Goal: Task Accomplishment & Management: Use online tool/utility

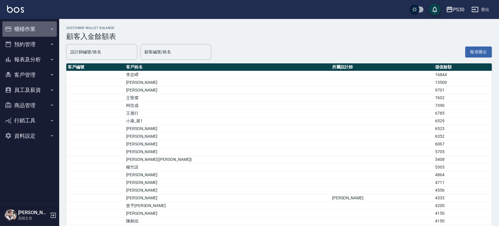
click at [36, 24] on button "櫃檯作業" at bounding box center [29, 28] width 54 height 15
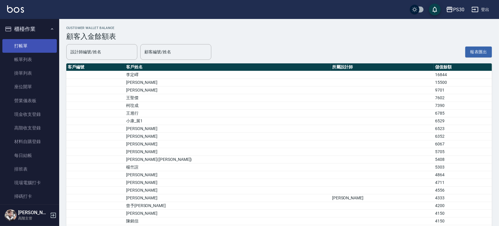
click at [35, 45] on link "打帳單" at bounding box center [29, 46] width 54 height 14
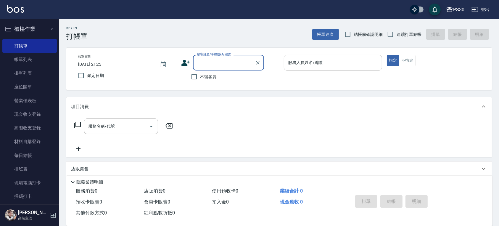
click at [203, 78] on span "不留客資" at bounding box center [208, 77] width 17 height 6
click at [200, 78] on input "不留客資" at bounding box center [194, 76] width 12 height 12
checkbox input "true"
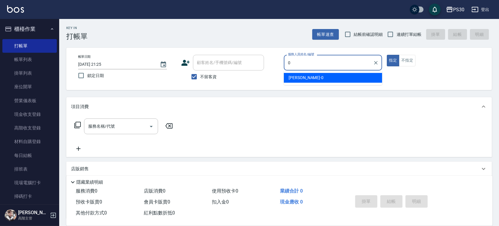
type input "[PERSON_NAME]-0"
type button "true"
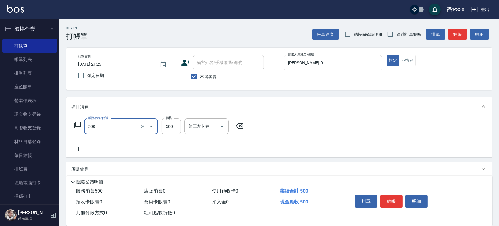
type input "洗剪500(500)"
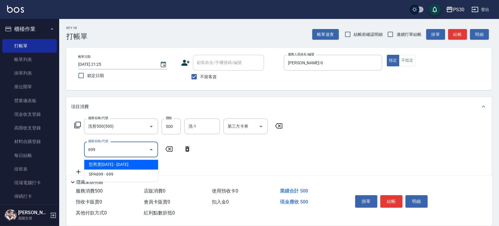
type input "型男燙1699(211)"
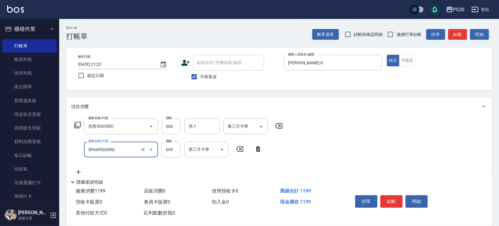
type input "SPA699(0699)"
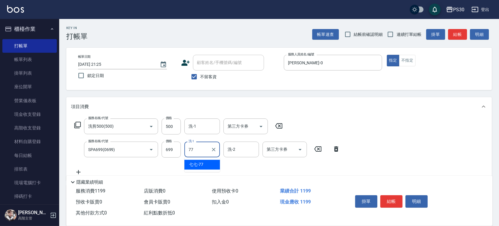
type input "七七-77"
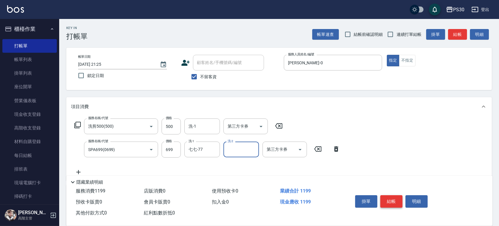
click at [395, 195] on button "結帳" at bounding box center [391, 201] width 22 height 12
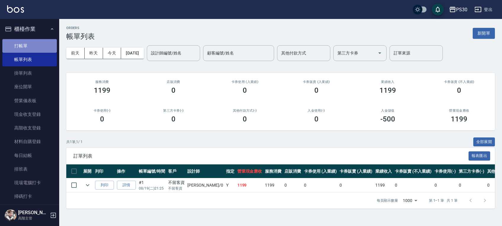
click at [30, 42] on link "打帳單" at bounding box center [29, 46] width 54 height 14
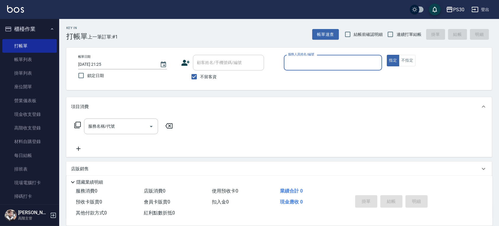
click at [404, 35] on span "連續打單結帳" at bounding box center [408, 34] width 25 height 6
click at [396, 35] on input "連續打單結帳" at bounding box center [390, 34] width 12 height 12
checkbox input "true"
click at [348, 62] on input "服務人員姓名/編號" at bounding box center [332, 62] width 93 height 10
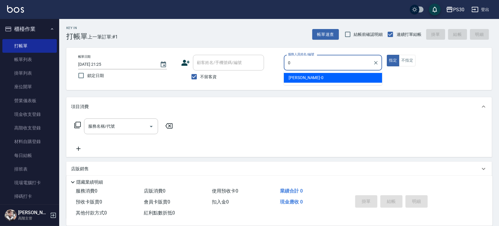
type input "[PERSON_NAME]-0"
type button "true"
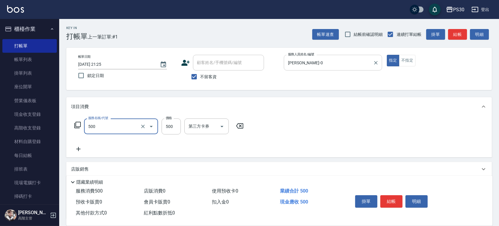
type input "洗剪500(500)"
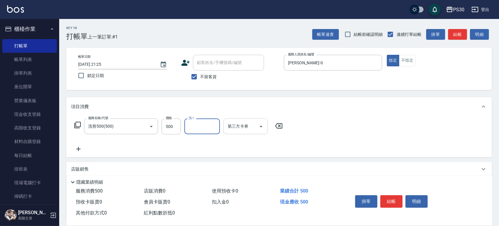
click at [259, 123] on icon "Open" at bounding box center [260, 126] width 7 height 7
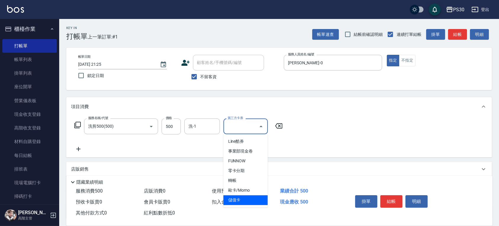
click at [249, 203] on span "儲值卡" at bounding box center [245, 200] width 44 height 10
type input "儲值卡"
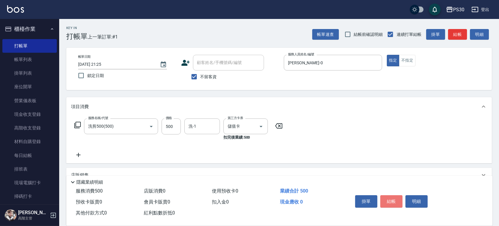
click at [393, 196] on button "結帳" at bounding box center [391, 201] width 22 height 12
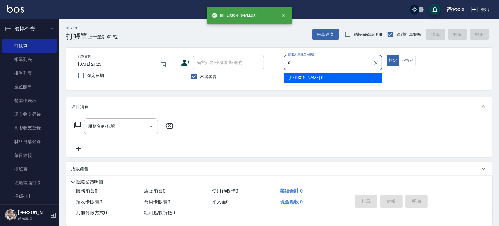
type input "[PERSON_NAME]-0"
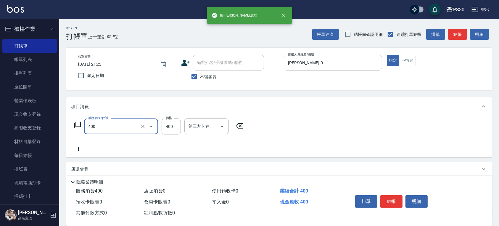
type input "洗剪400(400)"
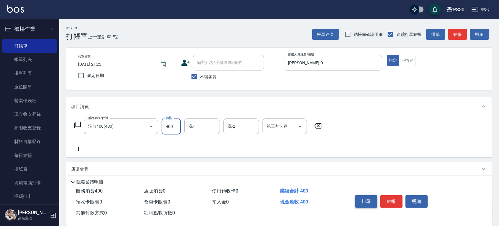
click at [375, 196] on button "掛單" at bounding box center [366, 201] width 22 height 12
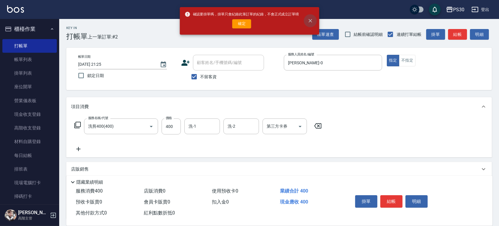
click at [314, 23] on button "close" at bounding box center [310, 20] width 13 height 13
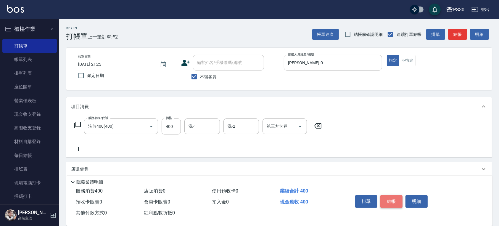
click at [388, 198] on button "結帳" at bounding box center [391, 201] width 22 height 12
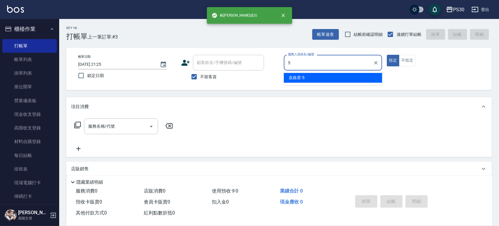
type input "袁維君-5"
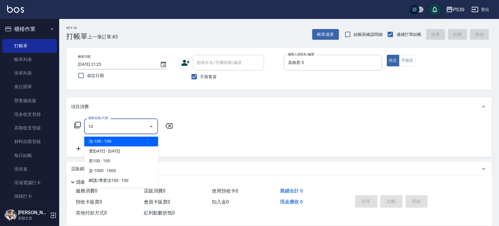
type input "1"
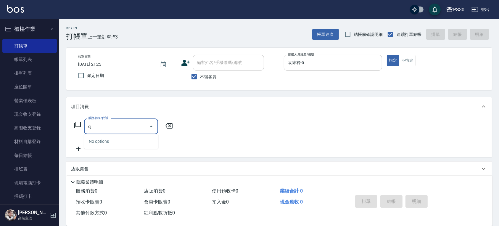
type input "c"
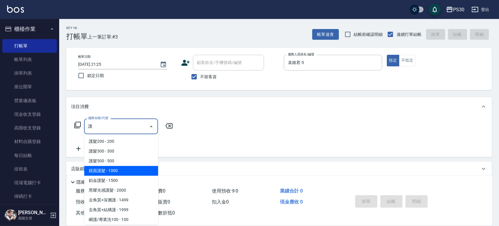
click at [115, 170] on span "鏡面護髮 - 1000" at bounding box center [121, 171] width 74 height 10
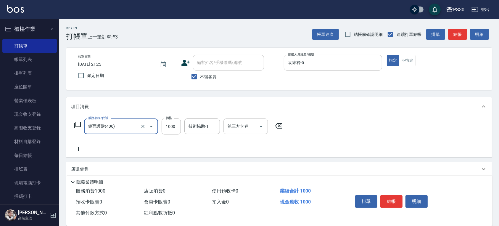
type input "鏡面護髮(406)"
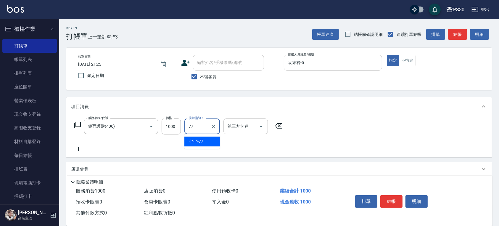
type input "七七-77"
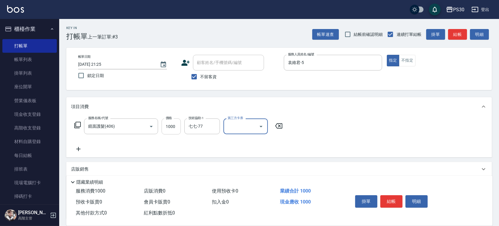
click at [166, 127] on input "1000" at bounding box center [171, 126] width 19 height 16
type input "800"
click at [392, 198] on button "結帳" at bounding box center [391, 201] width 22 height 12
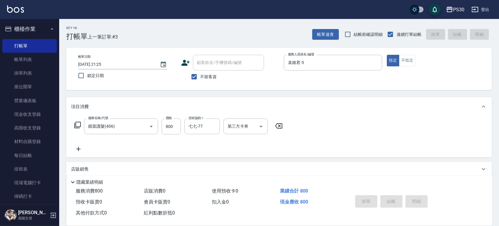
type input "[DATE] 21:26"
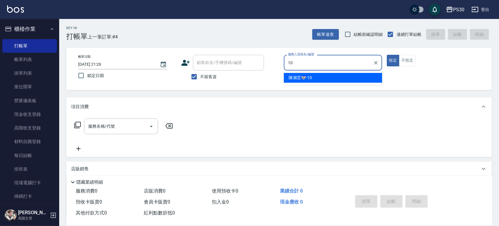
type input "陳湘芸🐭-10"
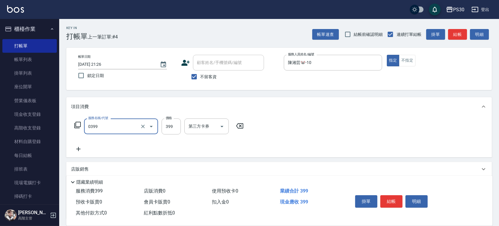
type input "海鹽洗(0399)"
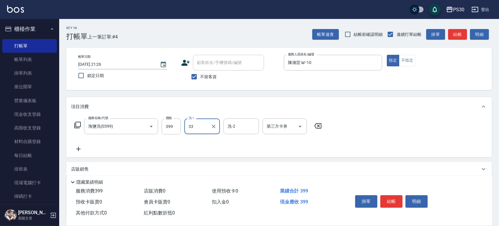
type input "[PERSON_NAME]-33"
click at [404, 62] on button "不指定" at bounding box center [407, 61] width 17 height 12
click at [394, 199] on button "結帳" at bounding box center [391, 201] width 22 height 12
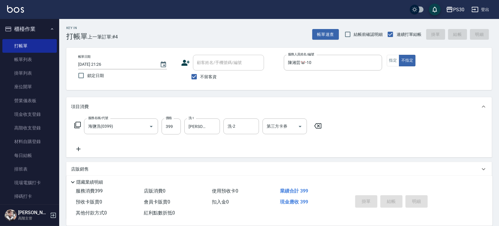
type input "[DATE] 21:27"
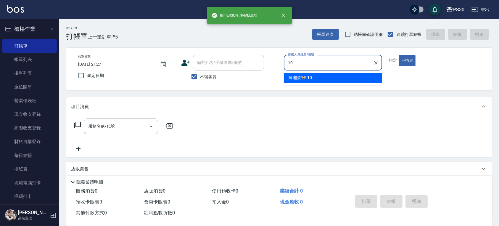
type input "陳湘芸🐭-10"
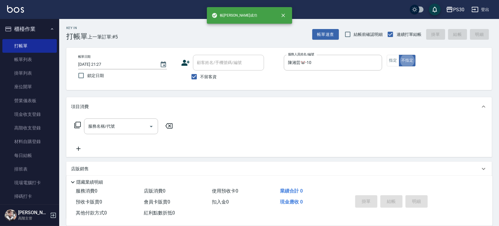
type button "false"
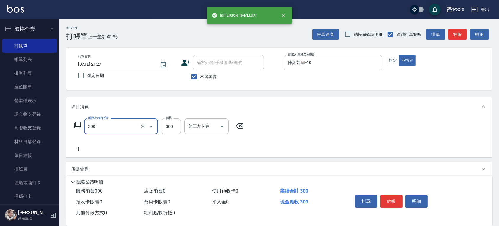
type input "洗剪300(300)"
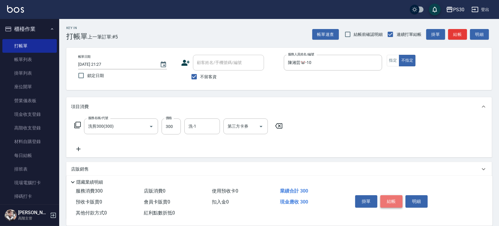
click at [391, 196] on button "結帳" at bounding box center [391, 201] width 22 height 12
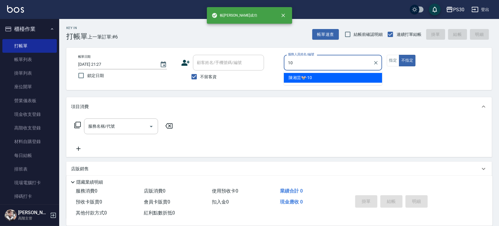
type input "陳湘芸🐭-10"
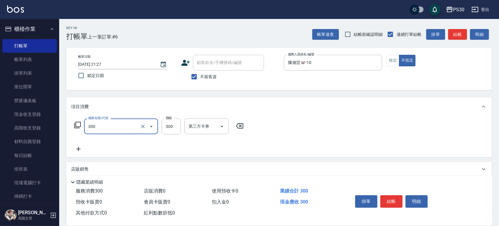
type input "洗剪300(300)"
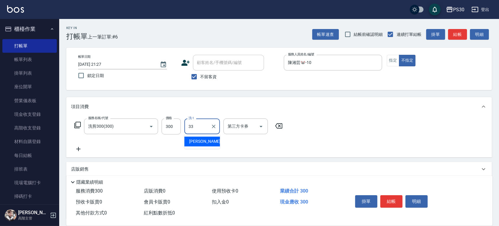
type input "[PERSON_NAME]-33"
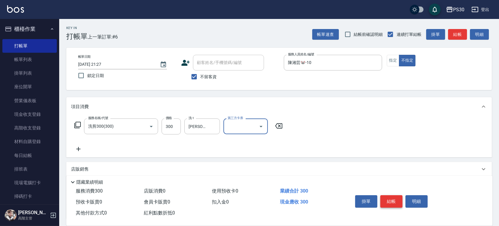
click at [388, 196] on button "結帳" at bounding box center [391, 201] width 22 height 12
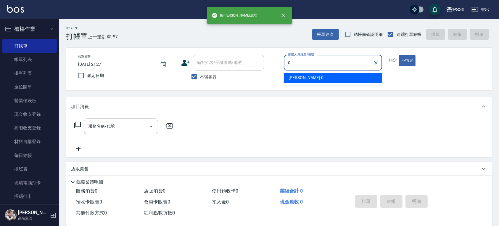
type input "[PERSON_NAME]-0"
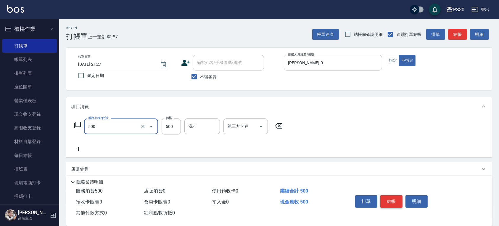
type input "洗剪500(500)"
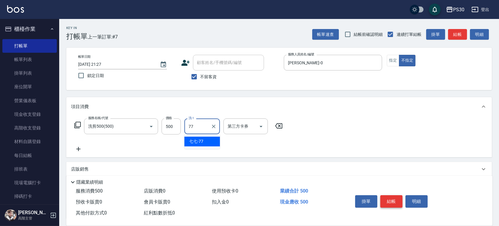
type input "七七-77"
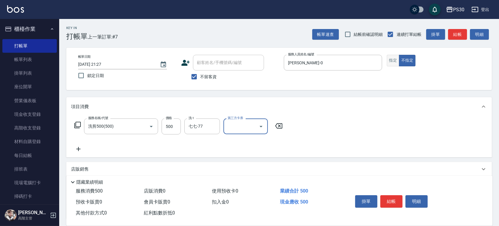
click at [392, 62] on button "指定" at bounding box center [393, 61] width 13 height 12
click at [391, 193] on div "掛單 結帳 明細" at bounding box center [391, 202] width 77 height 19
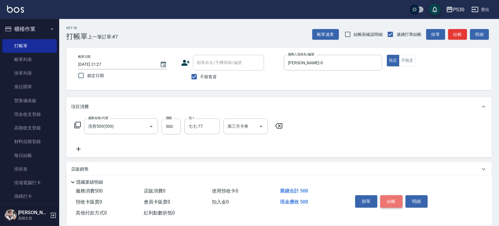
click at [391, 195] on button "結帳" at bounding box center [391, 201] width 22 height 12
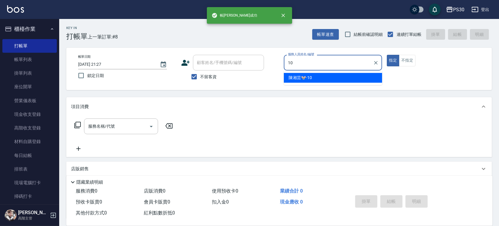
type input "陳湘芸🐭-10"
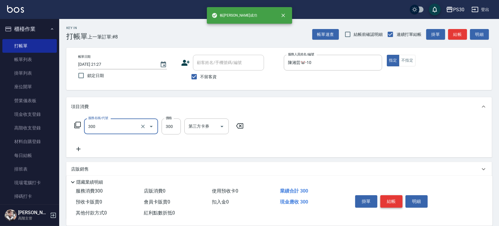
type input "洗剪300(300)"
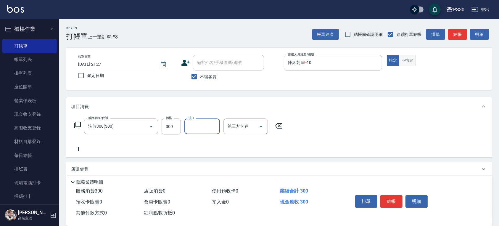
click at [409, 63] on button "不指定" at bounding box center [407, 61] width 17 height 12
click at [394, 195] on button "結帳" at bounding box center [391, 201] width 22 height 12
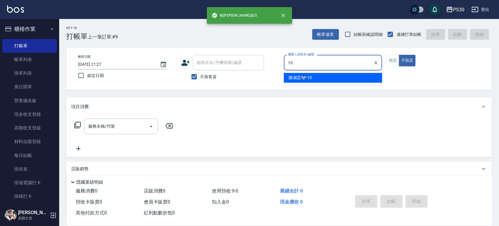
type input "陳湘芸🐭-10"
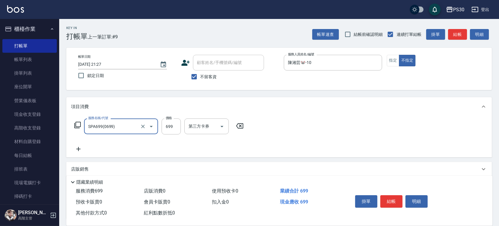
type input "SPA699(0699)"
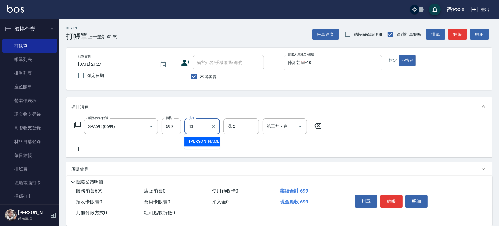
type input "[PERSON_NAME]-33"
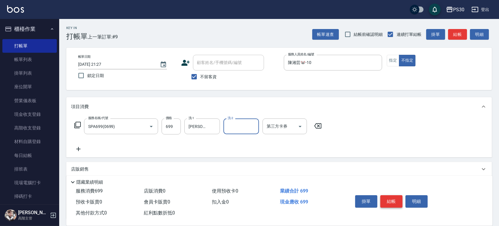
click at [389, 198] on button "結帳" at bounding box center [391, 201] width 22 height 12
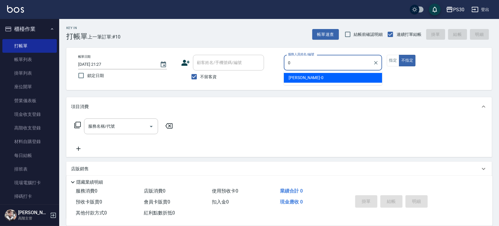
type input "[PERSON_NAME]-0"
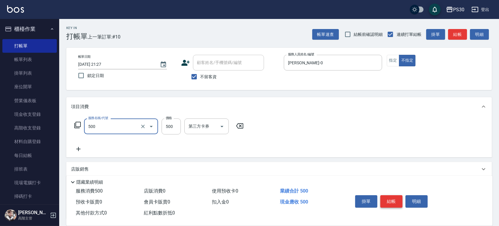
type input "洗剪500(500)"
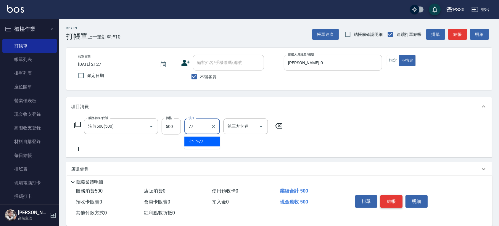
type input "七七-77"
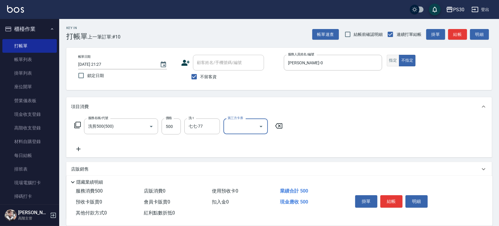
click at [389, 59] on button "指定" at bounding box center [393, 61] width 13 height 12
click at [394, 199] on button "結帳" at bounding box center [391, 201] width 22 height 12
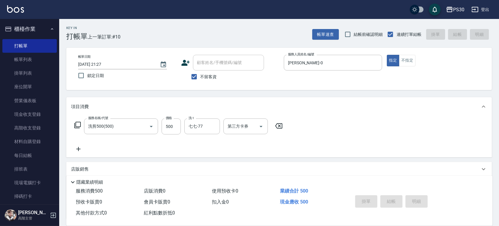
type input "[DATE] 21:28"
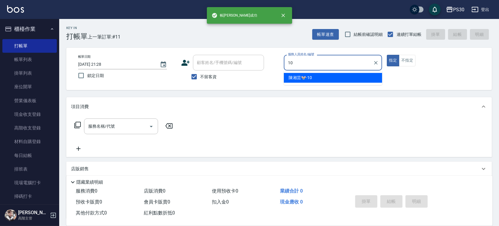
type input "陳湘芸🐭-10"
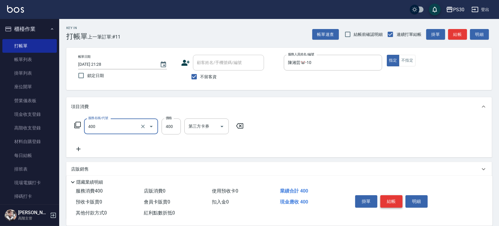
type input "洗剪400(400)"
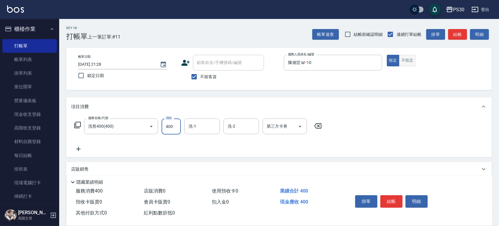
click at [410, 55] on button "不指定" at bounding box center [407, 61] width 17 height 12
click at [389, 195] on button "結帳" at bounding box center [391, 201] width 22 height 12
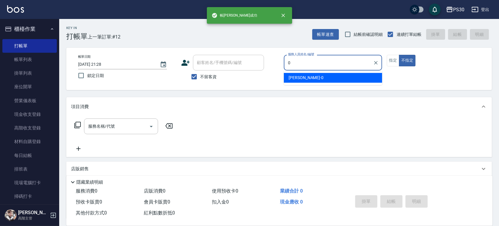
type input "[PERSON_NAME]-0"
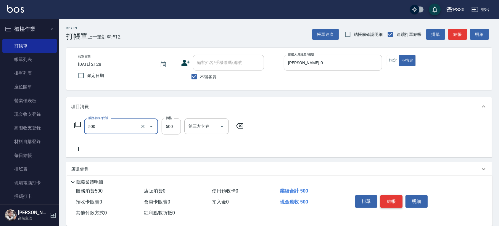
type input "洗剪500(500)"
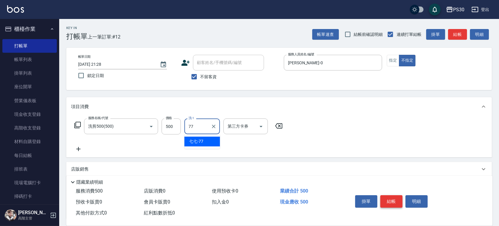
type input "七七-77"
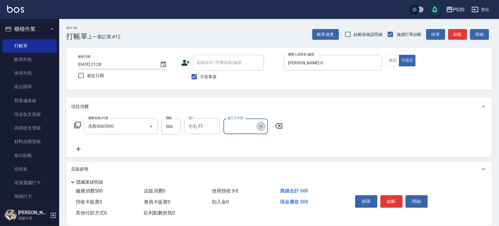
click at [263, 127] on icon "Open" at bounding box center [260, 126] width 7 height 7
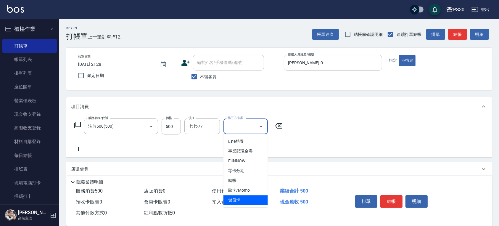
click at [246, 197] on span "儲值卡" at bounding box center [245, 200] width 44 height 10
type input "儲值卡"
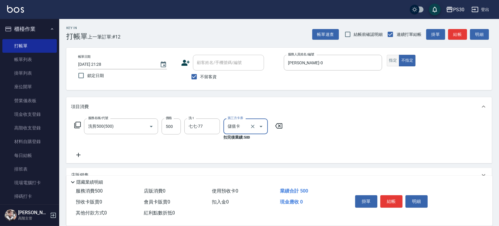
click at [394, 62] on button "指定" at bounding box center [393, 61] width 13 height 12
click at [398, 198] on button "結帳" at bounding box center [391, 201] width 22 height 12
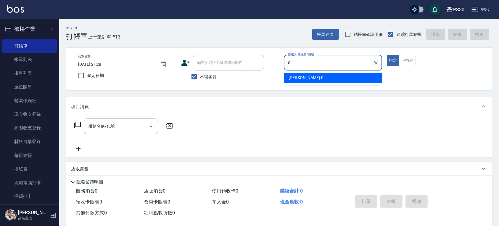
type input "[PERSON_NAME]-0"
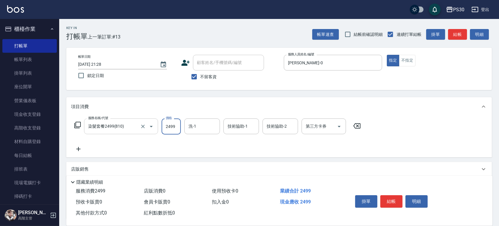
click at [115, 123] on input "染髮套餐2499(810)" at bounding box center [113, 126] width 52 height 10
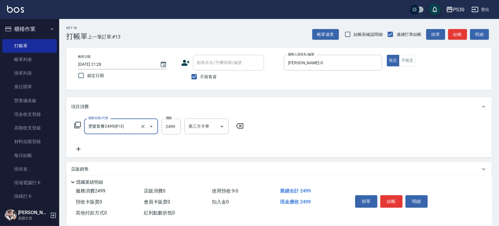
type input "燙髮套餐2499(813)"
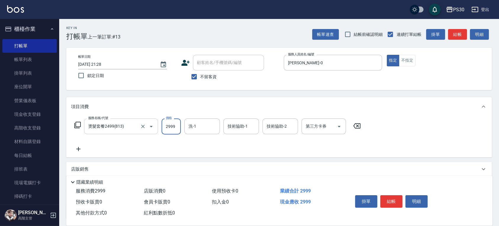
type input "2999"
type input "[PERSON_NAME]-33"
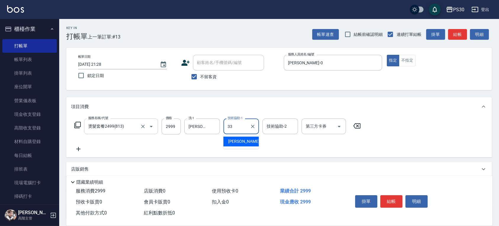
type input "[PERSON_NAME]-33"
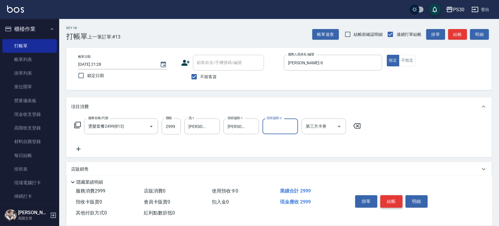
click at [400, 199] on button "結帳" at bounding box center [391, 201] width 22 height 12
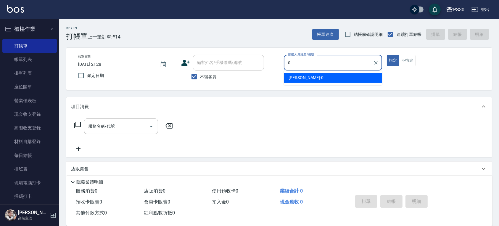
type input "[PERSON_NAME]-0"
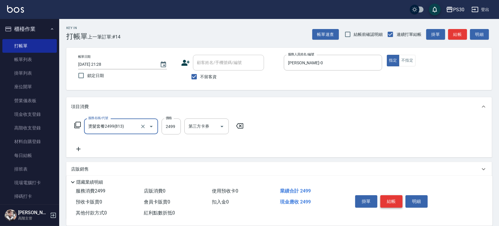
type input "燙髮套餐2499(813)"
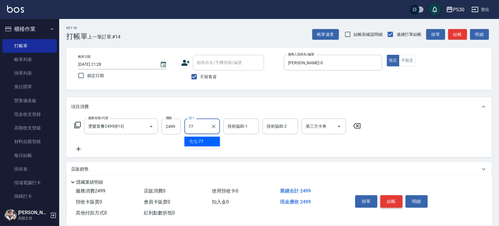
type input "七七-77"
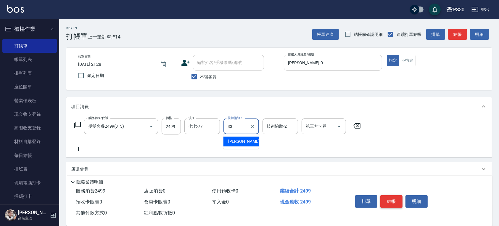
type input "[PERSON_NAME]-33"
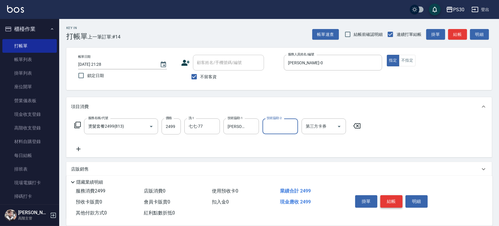
click at [398, 196] on button "結帳" at bounding box center [391, 201] width 22 height 12
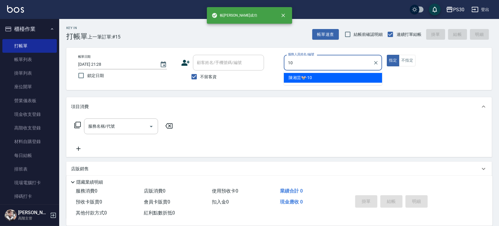
type input "陳湘芸🐭-10"
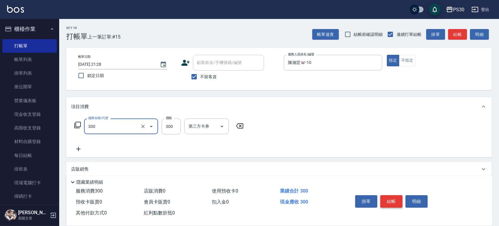
type input "洗剪300(300)"
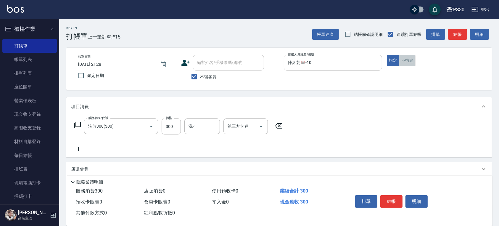
click at [411, 63] on button "不指定" at bounding box center [407, 61] width 17 height 12
click at [393, 193] on div "掛單 結帳 明細" at bounding box center [391, 202] width 77 height 19
click at [392, 197] on button "結帳" at bounding box center [391, 201] width 22 height 12
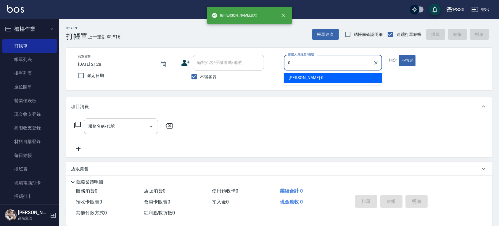
type input "[PERSON_NAME]-0"
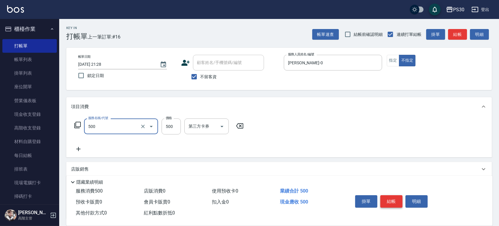
type input "洗剪500(500)"
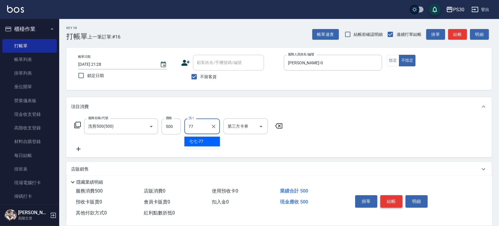
type input "七七-77"
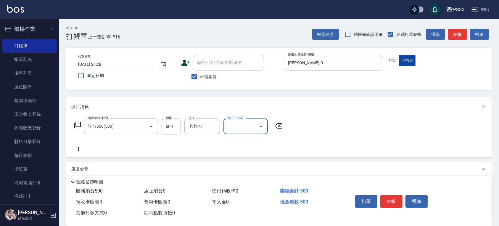
click at [399, 59] on button "不指定" at bounding box center [407, 61] width 17 height 12
click at [390, 55] on button "指定" at bounding box center [393, 61] width 13 height 12
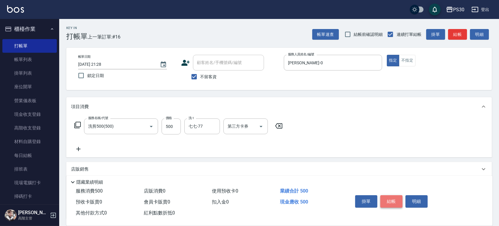
click at [394, 196] on button "結帳" at bounding box center [391, 201] width 22 height 12
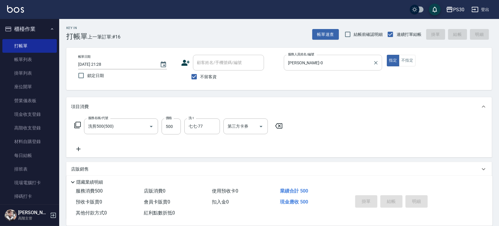
type input "[DATE] 21:29"
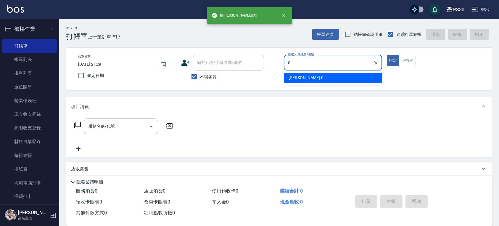
type input "[PERSON_NAME]-0"
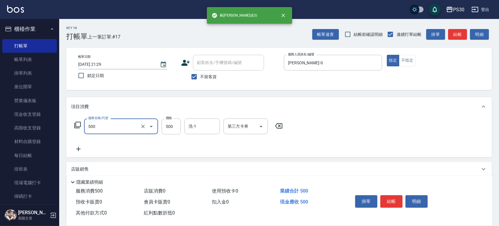
type input "洗剪500(500)"
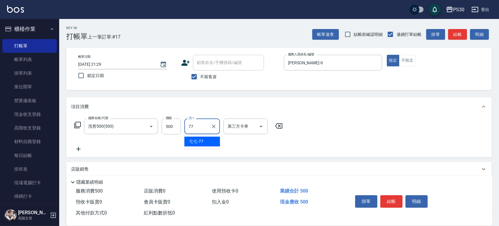
type input "七七-77"
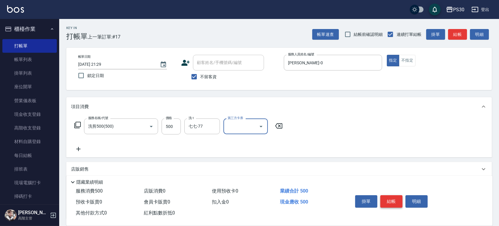
click at [396, 200] on button "結帳" at bounding box center [391, 201] width 22 height 12
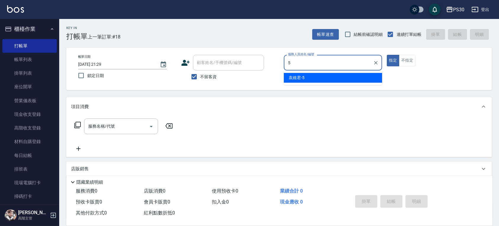
type input "袁維君-5"
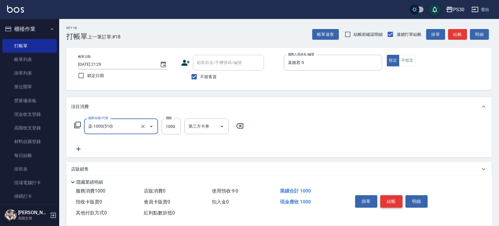
type input "染-1000(510)"
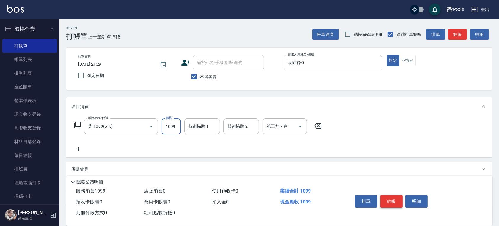
type input "1099"
type input "七七-77"
click at [396, 197] on button "結帳" at bounding box center [391, 201] width 22 height 12
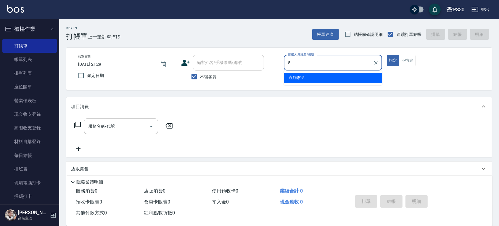
type input "袁維君-5"
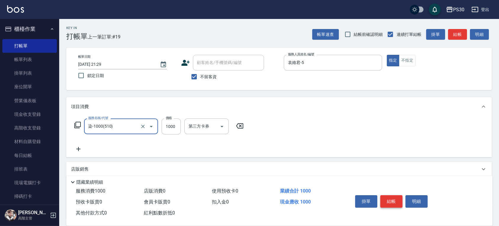
type input "染-1000(510)"
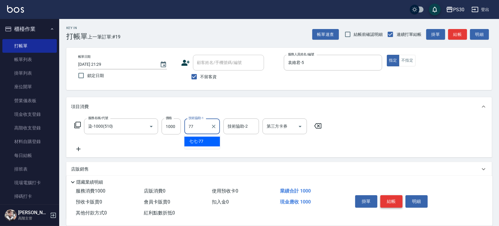
type input "七七-77"
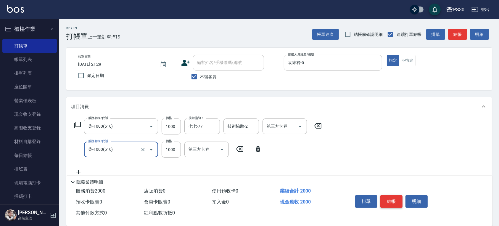
type input "染-1000(510)"
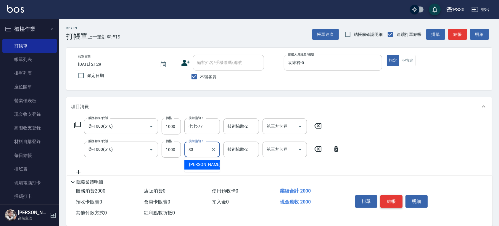
type input "[PERSON_NAME]-33"
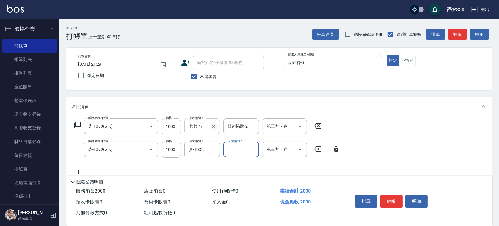
click at [217, 125] on button "Clear" at bounding box center [213, 126] width 8 height 8
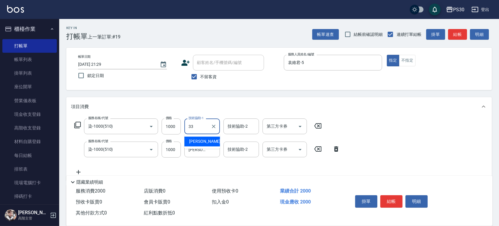
type input "[PERSON_NAME]-33"
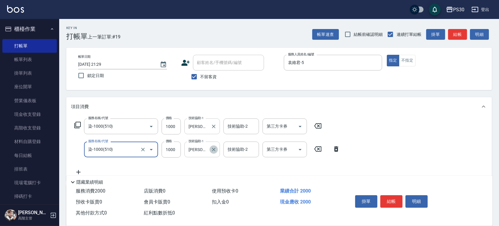
click at [213, 149] on icon "Clear" at bounding box center [214, 149] width 6 height 6
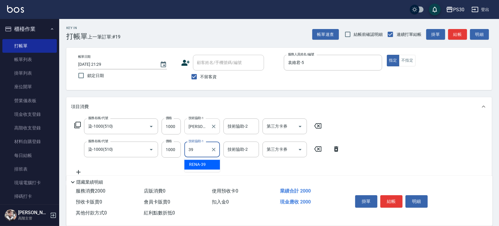
type input "RENA-39"
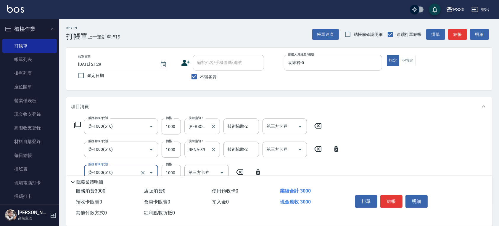
type input "染-1000(510)"
type input "1000"
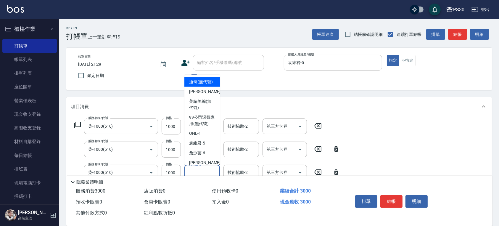
click at [212, 168] on input "技術協助-1" at bounding box center [202, 172] width 30 height 10
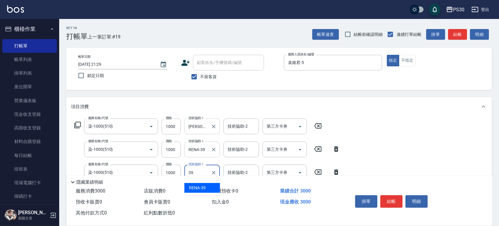
type input "RENA-39"
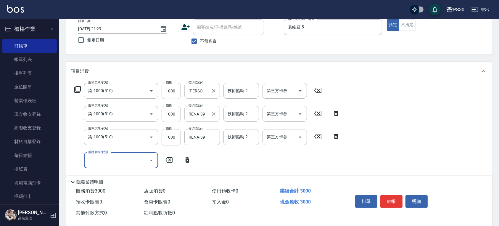
scroll to position [79, 0]
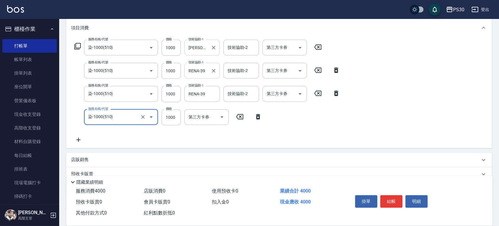
type input "染-1000(510)"
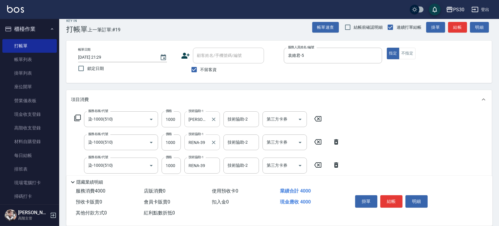
scroll to position [0, 0]
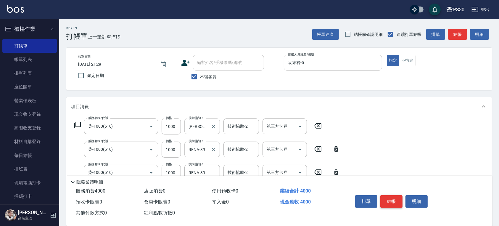
click at [398, 195] on button "結帳" at bounding box center [391, 201] width 22 height 12
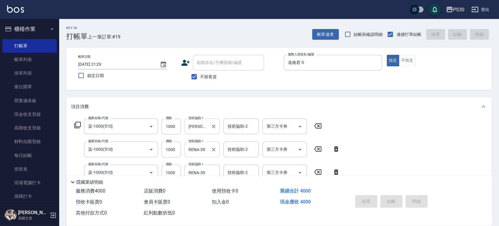
type input "[DATE] 21:30"
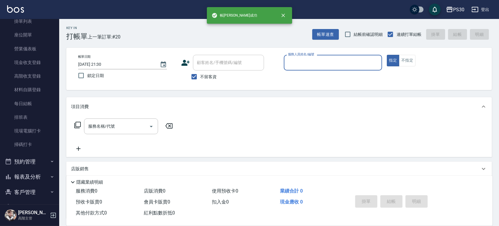
scroll to position [115, 0]
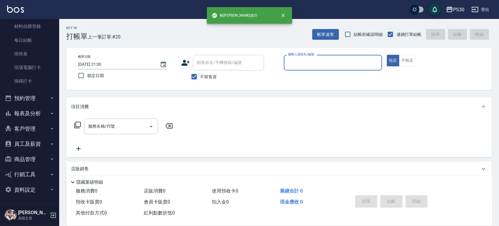
click at [26, 113] on button "報表及分析" at bounding box center [29, 113] width 54 height 15
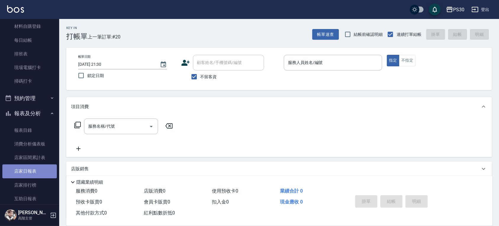
click at [33, 173] on link "店家日報表" at bounding box center [29, 171] width 54 height 14
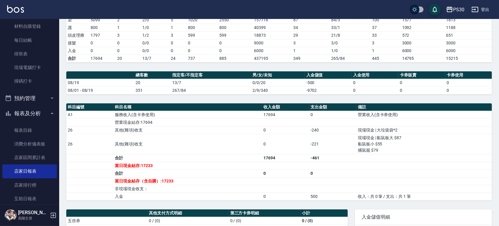
scroll to position [194, 0]
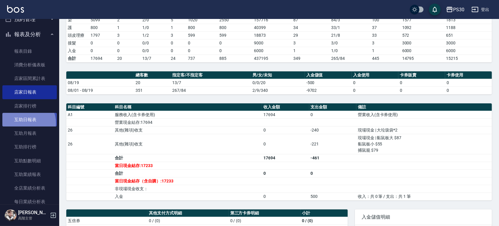
click at [27, 123] on link "互助日報表" at bounding box center [29, 120] width 54 height 14
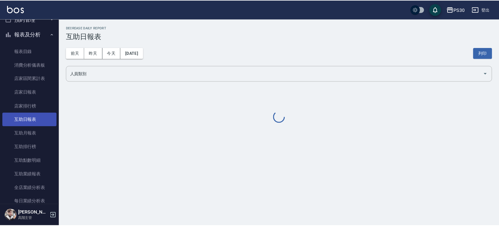
scroll to position [312, 0]
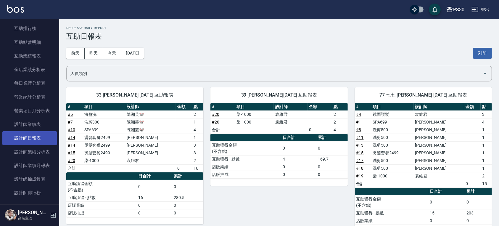
click at [33, 140] on link "設計師日報表" at bounding box center [29, 138] width 54 height 14
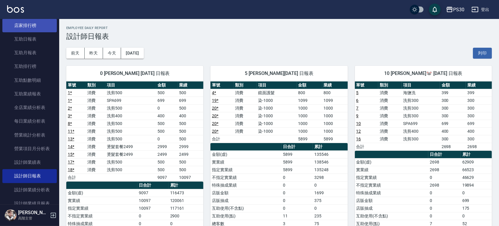
scroll to position [233, 0]
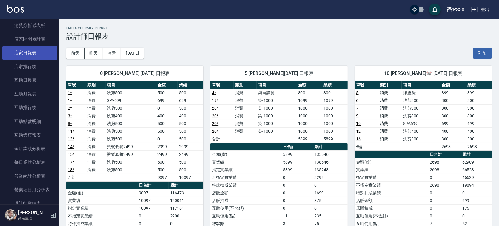
click at [37, 54] on link "店家日報表" at bounding box center [29, 53] width 54 height 14
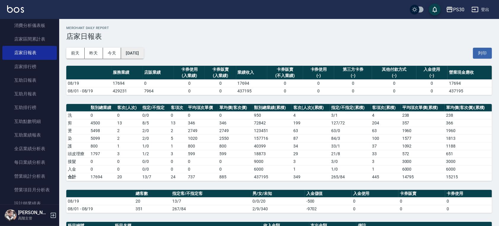
click at [140, 53] on button "[DATE]" at bounding box center [132, 53] width 22 height 11
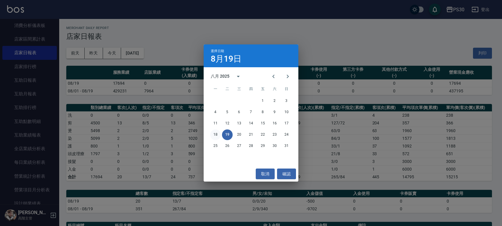
click at [216, 136] on button "18" at bounding box center [215, 134] width 11 height 11
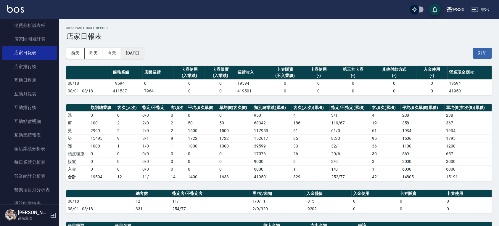
click at [143, 51] on button "[DATE]" at bounding box center [132, 53] width 22 height 11
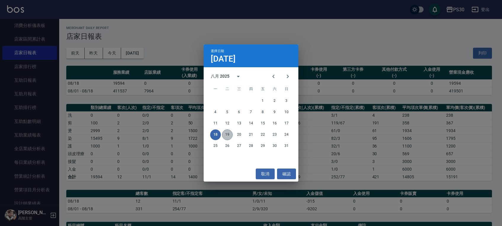
click at [228, 137] on button "19" at bounding box center [227, 134] width 11 height 11
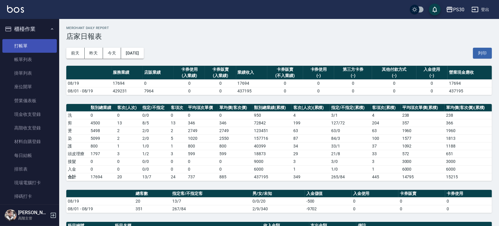
drag, startPoint x: 18, startPoint y: 39, endPoint x: 28, endPoint y: 40, distance: 9.2
click at [18, 39] on link "打帳單" at bounding box center [29, 46] width 54 height 14
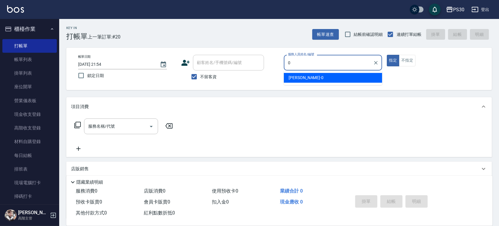
type input "[PERSON_NAME]-0"
type button "true"
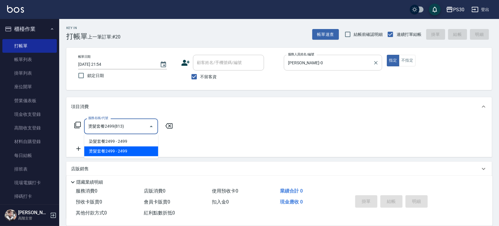
type input "燙髮套餐2499(813)"
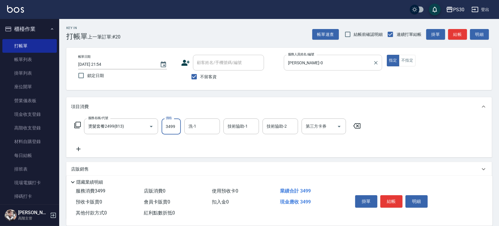
type input "3499"
type input "七七-77"
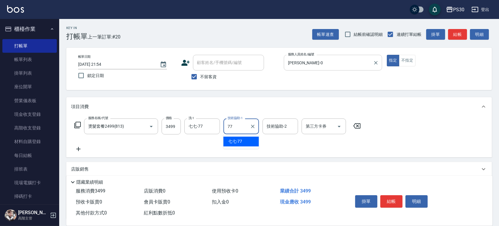
type input "七七-77"
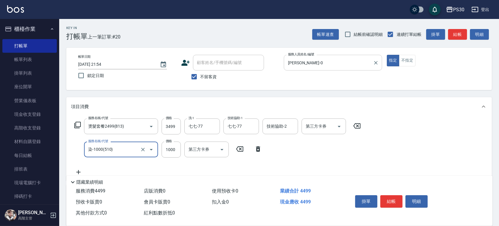
type input "染-1000(510)"
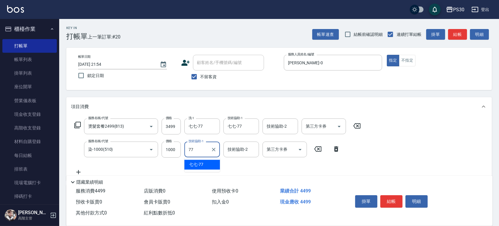
type input "七七-77"
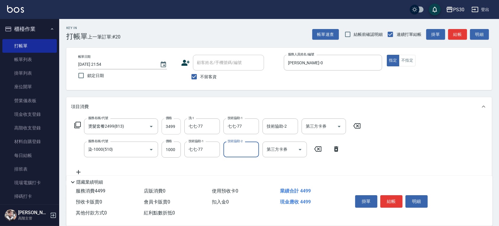
click at [172, 125] on input "3499" at bounding box center [171, 126] width 19 height 16
type input "2499"
click at [394, 195] on button "結帳" at bounding box center [391, 201] width 22 height 12
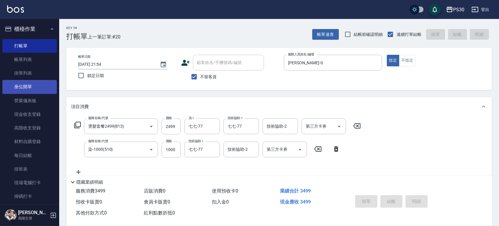
type input "[DATE] 21:55"
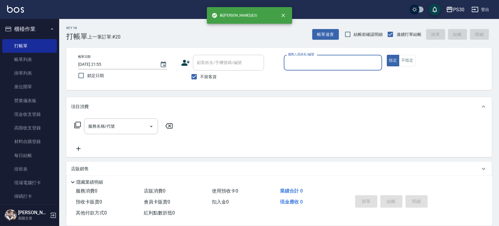
scroll to position [118, 0]
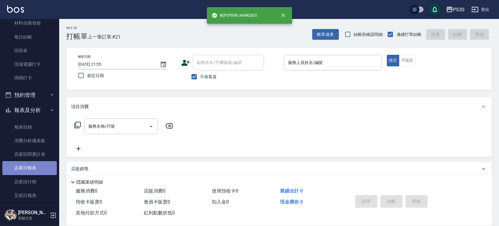
click at [38, 169] on link "店家日報表" at bounding box center [29, 168] width 54 height 14
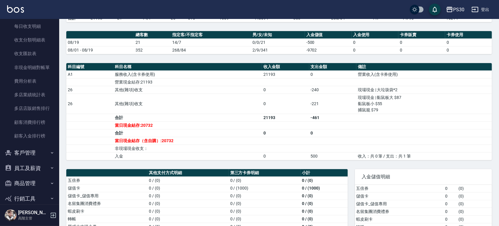
scroll to position [694, 0]
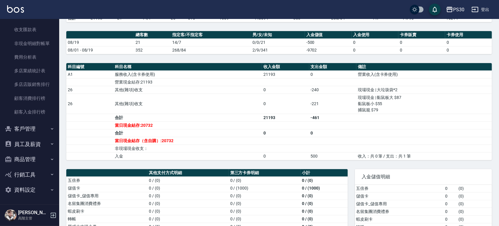
click at [40, 128] on button "客戶管理" at bounding box center [29, 128] width 54 height 15
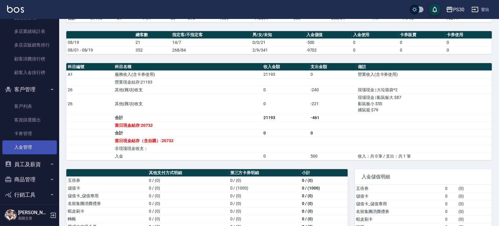
click at [36, 144] on link "入金管理" at bounding box center [29, 147] width 54 height 14
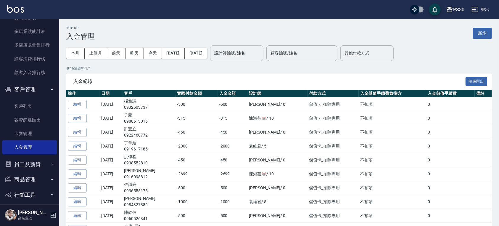
click at [259, 55] on input "設計師編號/姓名" at bounding box center [237, 53] width 48 height 10
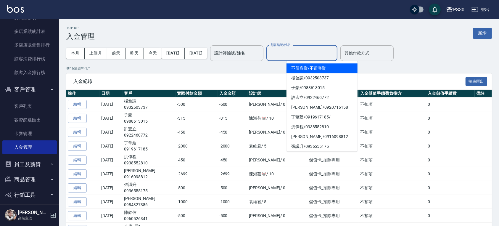
click at [317, 53] on input "顧客編號/姓名" at bounding box center [302, 53] width 66 height 10
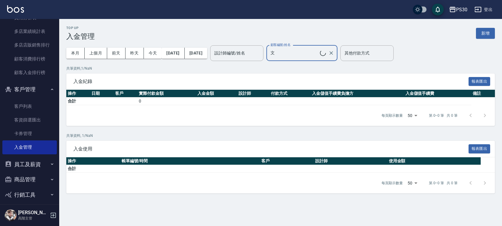
type input "[PERSON_NAME]/0936513015"
click at [333, 52] on icon "Clear" at bounding box center [331, 53] width 4 height 4
type input "不留客資/不留客資"
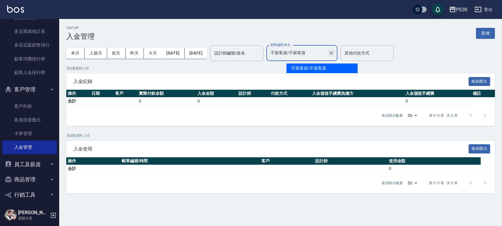
click at [334, 53] on icon "Clear" at bounding box center [331, 53] width 6 height 6
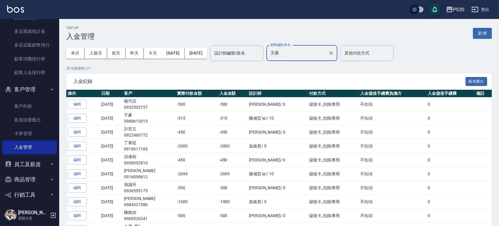
type input "文洋"
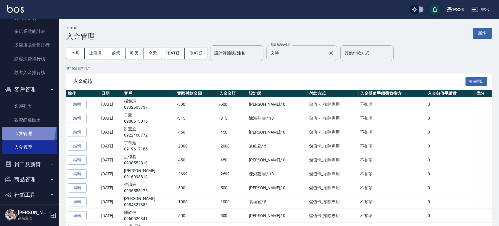
click at [15, 129] on link "卡券管理" at bounding box center [29, 134] width 54 height 14
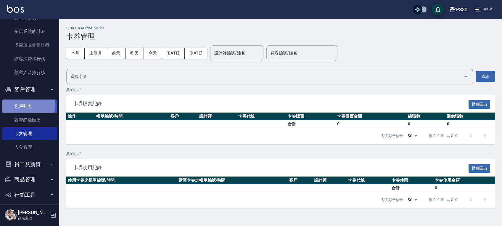
click at [19, 105] on link "客戶列表" at bounding box center [29, 106] width 54 height 14
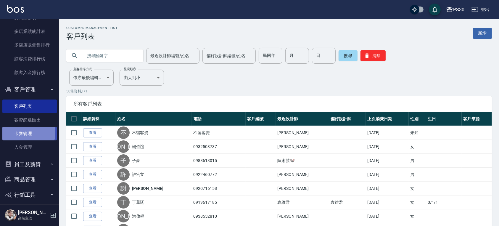
click at [22, 132] on link "卡券管理" at bounding box center [29, 134] width 54 height 14
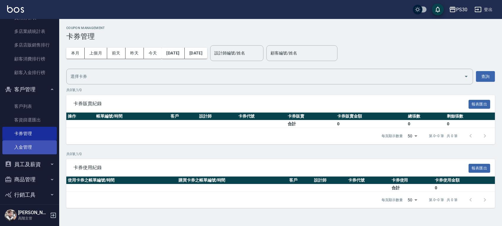
click at [30, 144] on link "入金管理" at bounding box center [29, 147] width 54 height 14
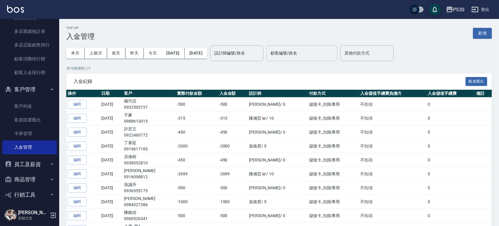
click at [303, 51] on input "顧客編號/姓名" at bounding box center [302, 53] width 66 height 10
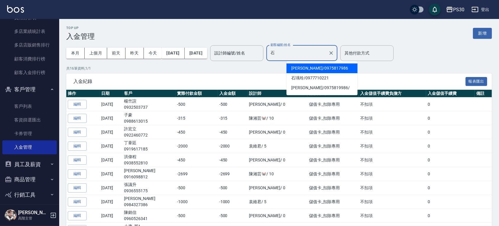
click at [308, 68] on span "[PERSON_NAME] / 0975817986" at bounding box center [321, 68] width 71 height 10
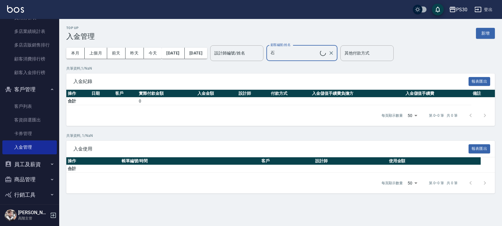
type input "[PERSON_NAME]/0975817986"
drag, startPoint x: 353, startPoint y: 53, endPoint x: 277, endPoint y: 3, distance: 90.9
click at [334, 53] on icon "Clear" at bounding box center [331, 53] width 6 height 6
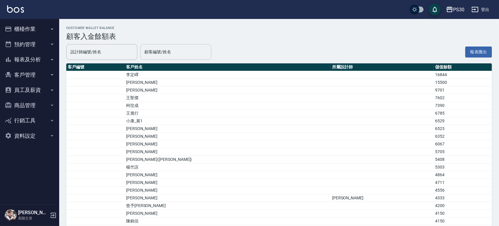
click at [182, 51] on input "顧客編號/姓名" at bounding box center [176, 52] width 66 height 10
type input "文揚"
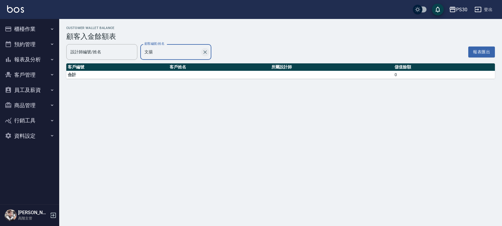
click at [203, 52] on icon "Clear" at bounding box center [205, 52] width 6 height 6
click at [31, 30] on button "櫃檯作業" at bounding box center [29, 28] width 54 height 15
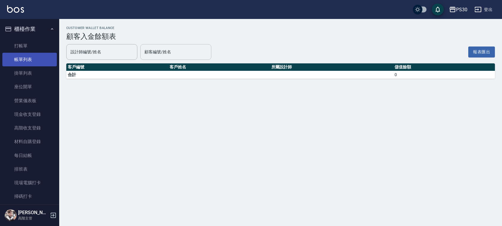
click at [33, 58] on link "帳單列表" at bounding box center [29, 60] width 54 height 14
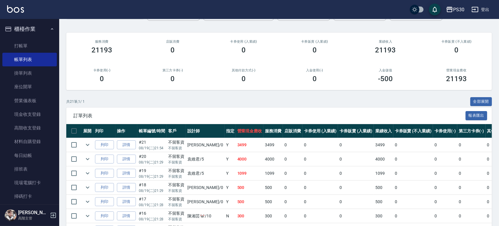
scroll to position [118, 0]
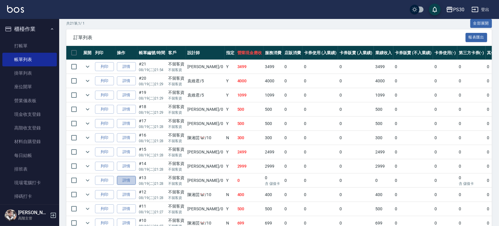
click at [120, 180] on link "詳情" at bounding box center [126, 180] width 19 height 9
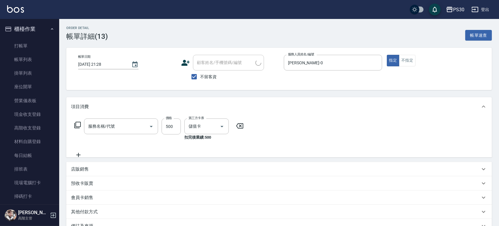
type input "[DATE] 21:28"
checkbox input "true"
type input "[PERSON_NAME]-0"
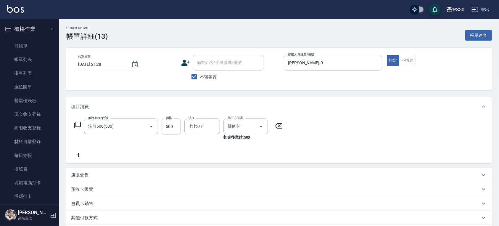
type input "洗剪500(500)"
click at [213, 75] on span "不留客資" at bounding box center [208, 77] width 17 height 6
click at [200, 75] on input "不留客資" at bounding box center [194, 76] width 12 height 12
checkbox input "false"
click at [224, 54] on div "帳單日期 2025/08/19 21:28 顧客姓名/手機號碼/編號 顧客姓名/手機號碼/編號 不留客資 服務人員姓名/編號 廖金城-0 服務人員姓名/編號 …" at bounding box center [278, 69] width 425 height 42
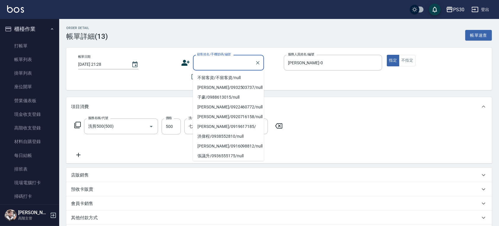
click at [224, 63] on input "顧客姓名/手機號碼/編號" at bounding box center [224, 62] width 57 height 10
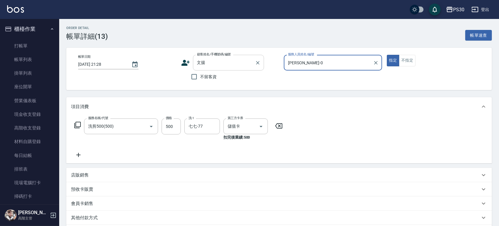
click at [225, 63] on input "文揚" at bounding box center [224, 62] width 57 height 10
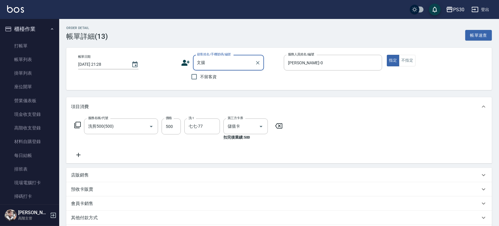
type input "文"
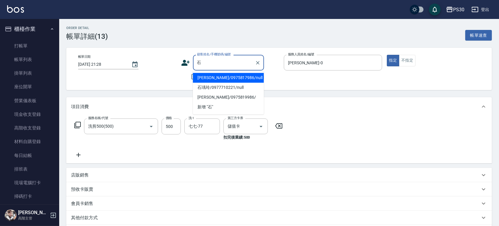
click at [218, 74] on li "[PERSON_NAME]/0975817986/null" at bounding box center [228, 78] width 71 height 10
type input "[PERSON_NAME]/0975817986/null"
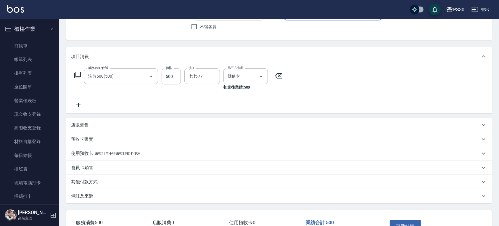
scroll to position [90, 0]
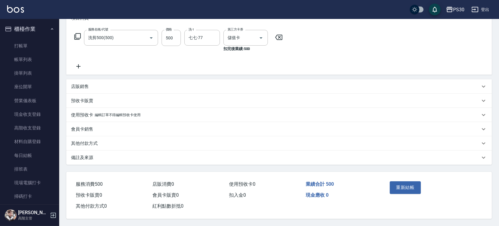
click at [109, 129] on div "會員卡銷售" at bounding box center [275, 129] width 409 height 6
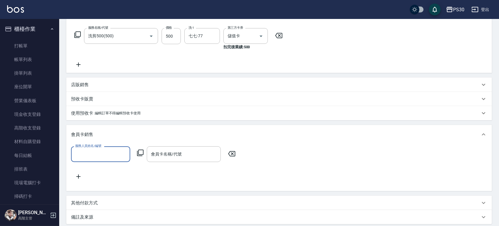
scroll to position [0, 0]
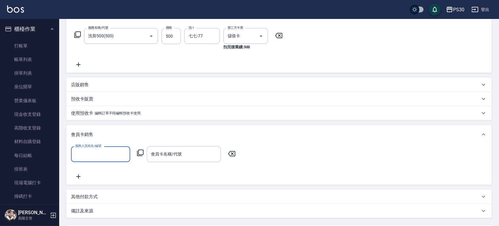
click at [109, 129] on div "會員卡銷售" at bounding box center [278, 134] width 425 height 19
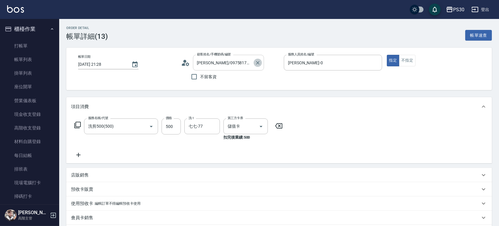
click at [257, 62] on icon "Clear" at bounding box center [258, 63] width 4 height 4
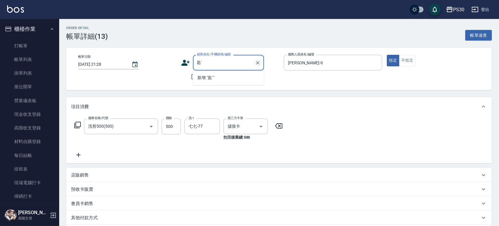
type input "匙"
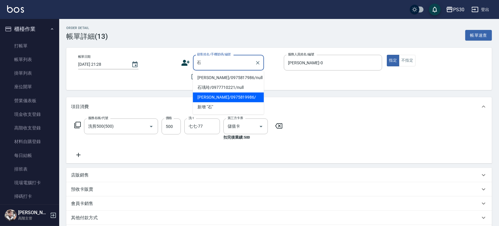
click at [245, 92] on li "石容绫/0975819986/" at bounding box center [228, 97] width 71 height 10
type input "石容绫/0975819986/"
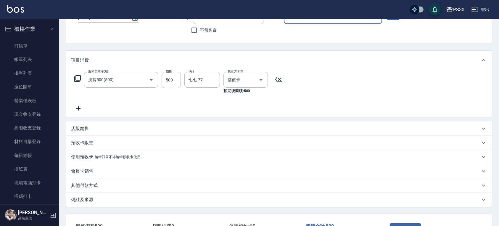
scroll to position [90, 0]
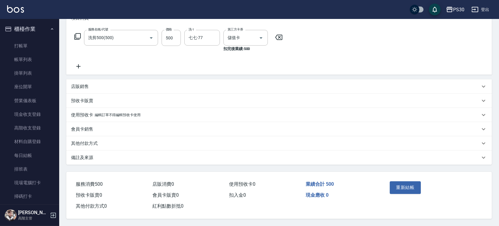
click at [109, 140] on div "其他付款方式" at bounding box center [275, 143] width 409 height 6
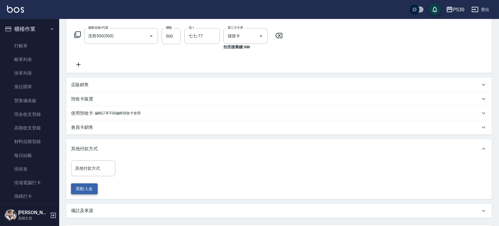
click at [88, 190] on button "異動入金" at bounding box center [84, 188] width 27 height 11
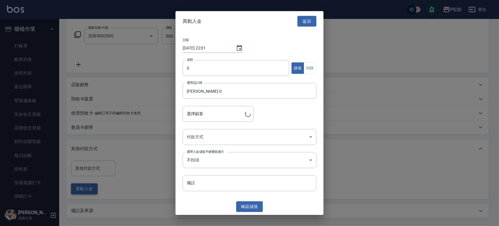
type input "石容绫/0975819986/"
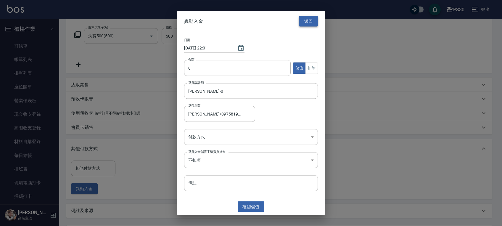
click at [316, 20] on button "返回" at bounding box center [308, 21] width 19 height 11
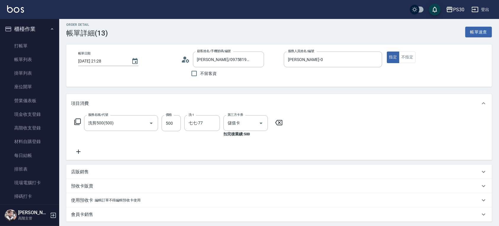
scroll to position [145, 0]
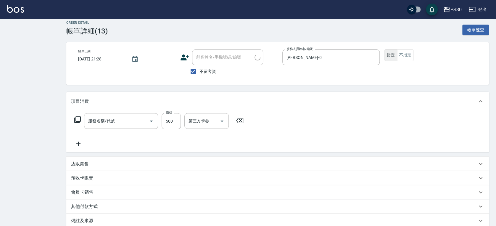
type input "[DATE] 21:28"
checkbox input "true"
type input "[PERSON_NAME]-0"
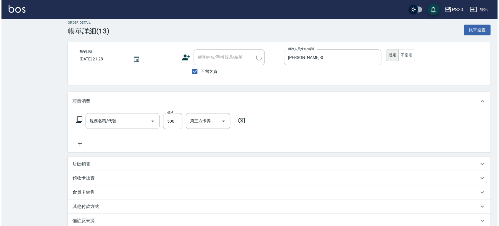
scroll to position [5, 0]
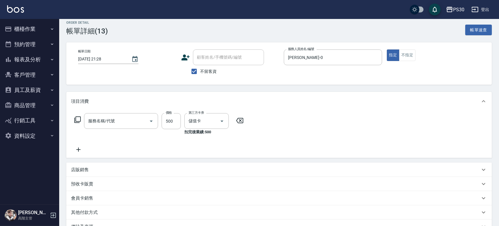
type input "儲值卡"
type input "洗剪500(500)"
click at [202, 69] on span "不留客資" at bounding box center [208, 71] width 17 height 6
click at [200, 69] on input "不留客資" at bounding box center [194, 71] width 12 height 12
checkbox input "false"
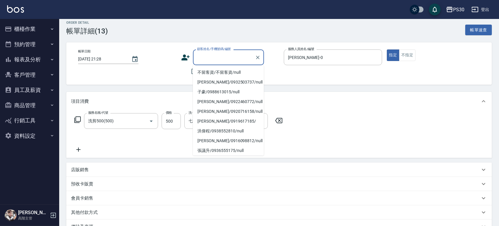
click at [229, 56] on input "顧客姓名/手機號碼/編號" at bounding box center [224, 57] width 57 height 10
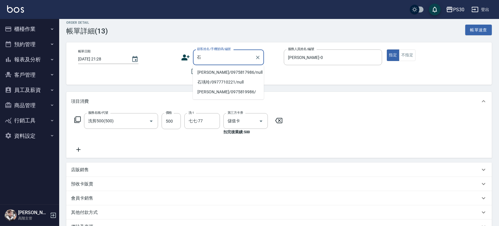
click at [229, 56] on input "石" at bounding box center [224, 57] width 57 height 10
click at [233, 72] on li "石容綾/0975817986/null" at bounding box center [228, 72] width 71 height 10
type input "石容綾/0975817986/null"
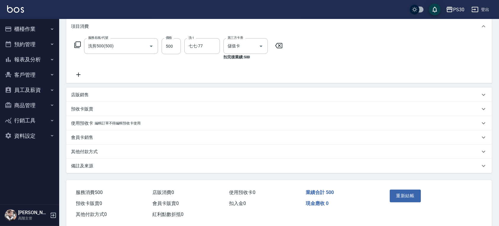
scroll to position [90, 0]
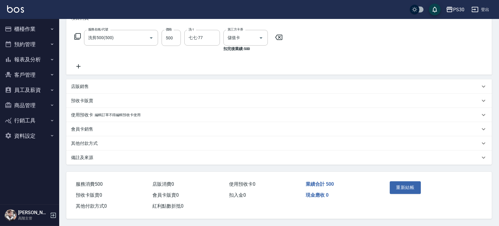
click at [97, 140] on p "其他付款方式" at bounding box center [84, 143] width 27 height 6
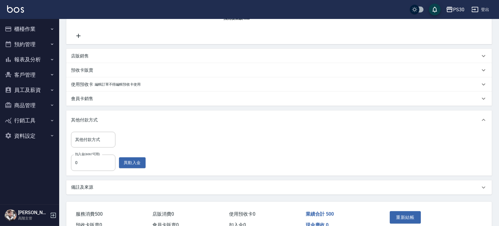
scroll to position [130, 0]
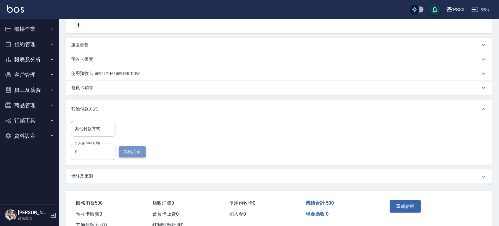
click at [125, 149] on button "異動入金" at bounding box center [132, 151] width 27 height 11
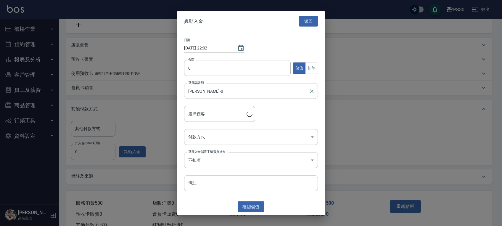
type input "[PERSON_NAME]/0975817986"
click at [228, 67] on input "0" at bounding box center [237, 68] width 107 height 16
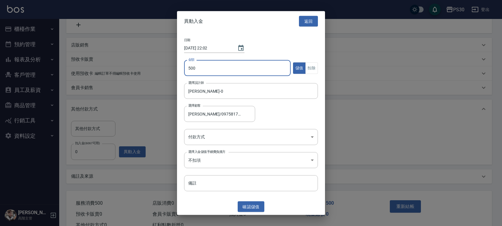
type input "500"
click at [314, 67] on button "扣除" at bounding box center [311, 68] width 13 height 12
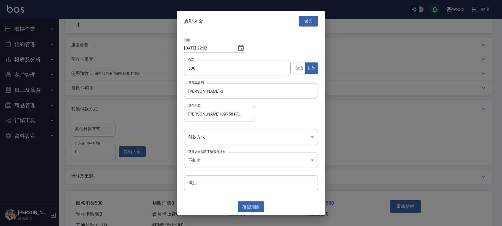
click at [279, 132] on body "PS30 登出 櫃檯作業 打帳單 帳單列表 掛單列表 座位開單 營業儀表板 現金收支登錄 高階收支登錄 材料自購登錄 每日結帳 排班表 現場電腦打卡 掃碼打卡…" at bounding box center [251, 57] width 502 height 375
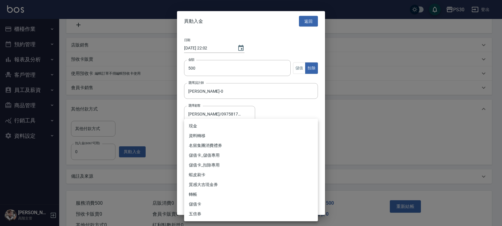
click at [249, 162] on li "儲值卡_扣除專用" at bounding box center [251, 165] width 134 height 10
type input "儲值卡_扣除專用"
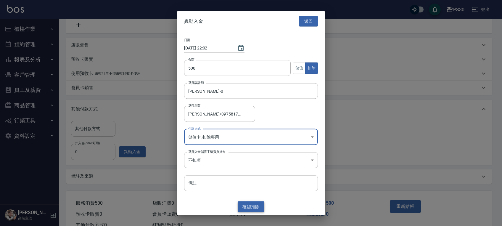
click at [249, 205] on button "確認 扣除" at bounding box center [251, 206] width 27 height 11
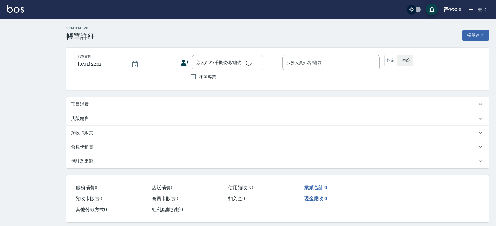
type input "[DATE] 21:28"
checkbox input "true"
type input "[PERSON_NAME]-0"
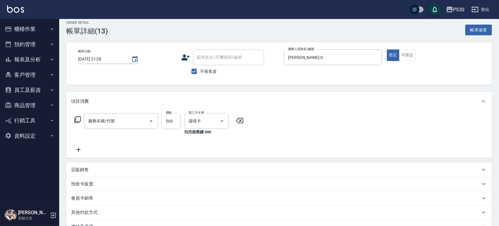
scroll to position [5, 0]
type input "洗剪500(500)"
click at [43, 55] on button "報表及分析" at bounding box center [29, 59] width 54 height 15
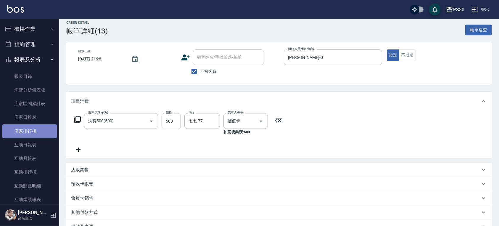
click at [38, 128] on link "店家排行榜" at bounding box center [29, 131] width 54 height 14
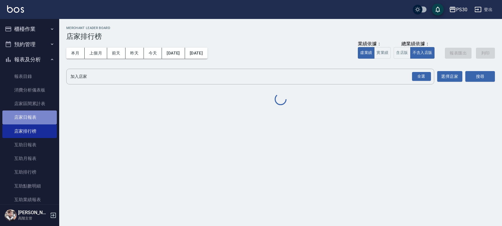
click at [38, 119] on link "店家日報表" at bounding box center [29, 117] width 54 height 14
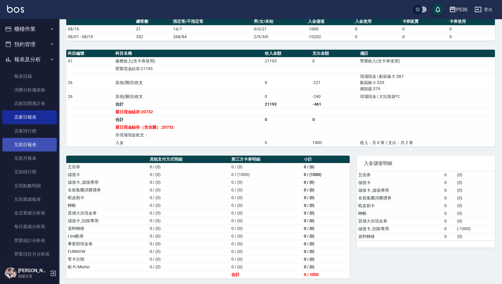
scroll to position [79, 0]
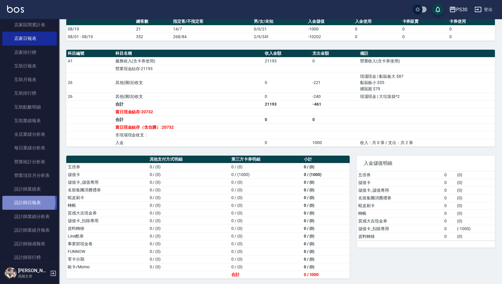
click at [26, 202] on link "設計師日報表" at bounding box center [29, 203] width 54 height 14
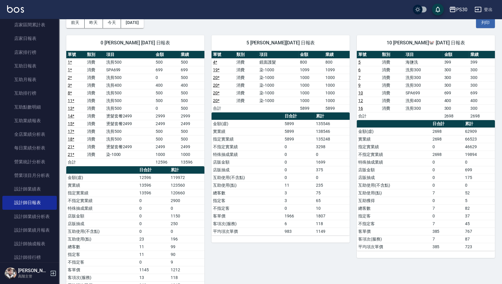
scroll to position [49, 0]
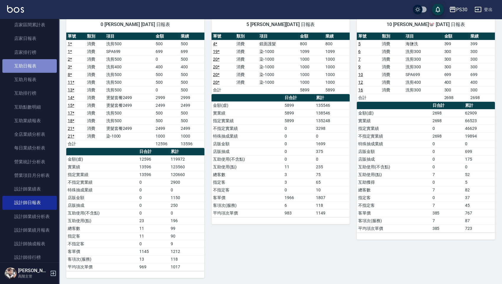
click at [34, 66] on link "互助日報表" at bounding box center [29, 66] width 54 height 14
